Goal: Transaction & Acquisition: Purchase product/service

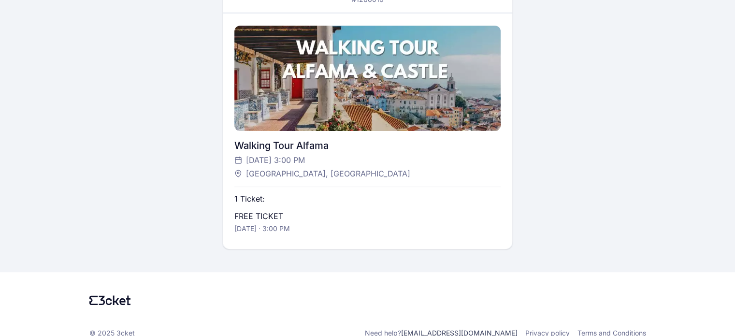
scroll to position [228, 0]
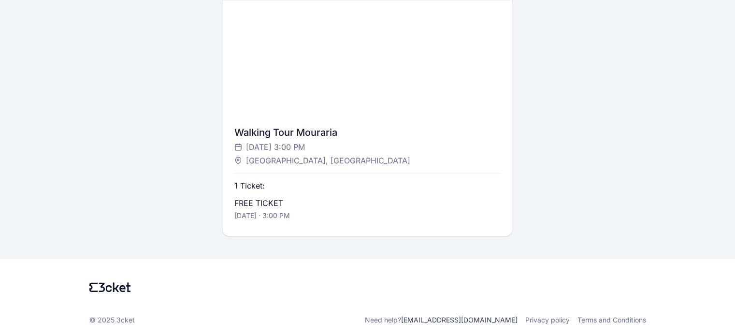
scroll to position [227, 0]
